Goal: Find specific page/section: Find specific page/section

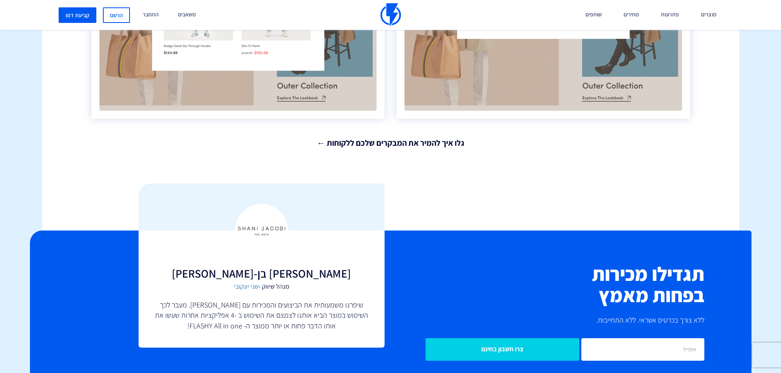
drag, startPoint x: 739, startPoint y: 200, endPoint x: 707, endPoint y: 334, distance: 138.1
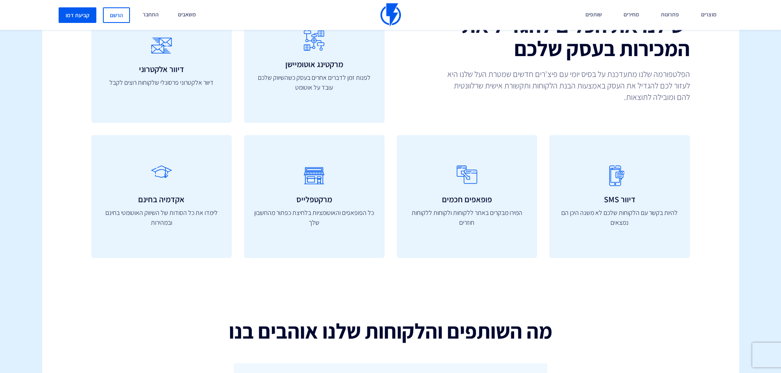
drag, startPoint x: 658, startPoint y: 194, endPoint x: 658, endPoint y: 249, distance: 54.9
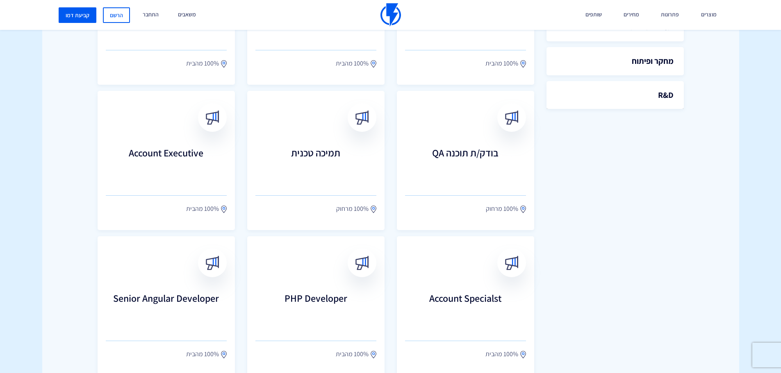
scroll to position [410, 0]
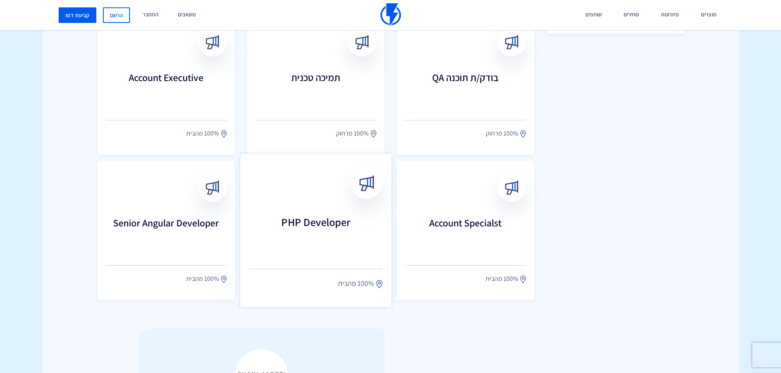
click at [319, 248] on h3 "PHP Developer" at bounding box center [315, 234] width 133 height 36
